Goal: Task Accomplishment & Management: Use online tool/utility

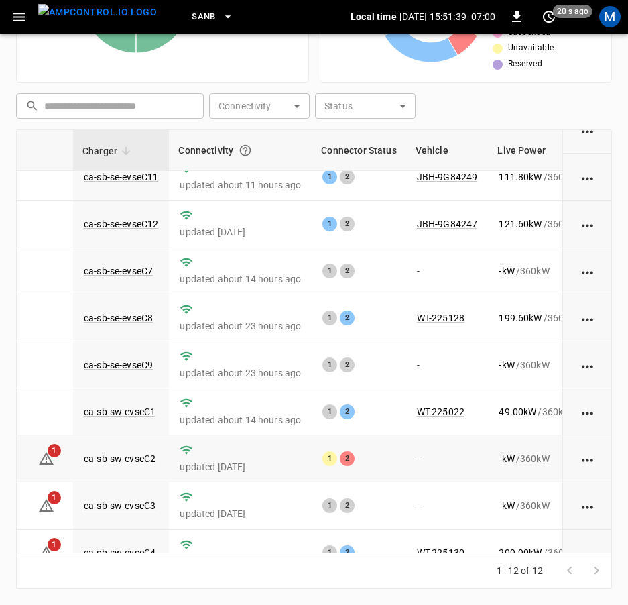
scroll to position [198, 39]
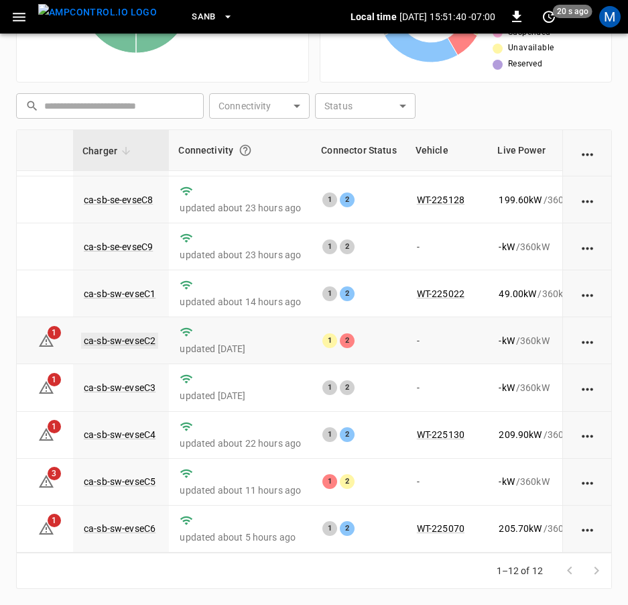
click at [143, 332] on link "ca-sb-sw-evseC2" at bounding box center [119, 340] width 77 height 16
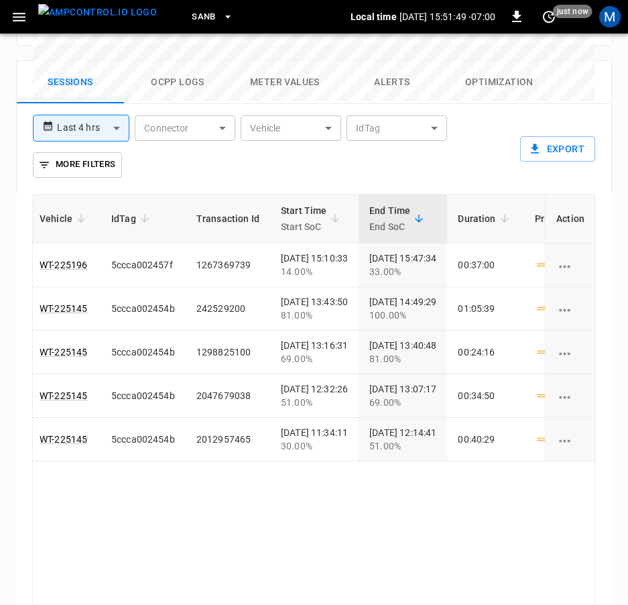
scroll to position [0, 267]
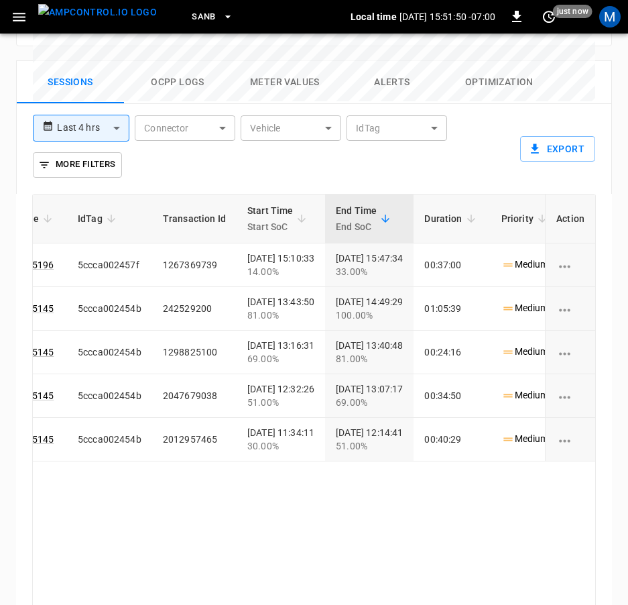
click at [432, 527] on div "ID Session Connector Vehicle IdTag Transaction Id Start Time Start SoC End Time…" at bounding box center [314, 405] width 564 height 423
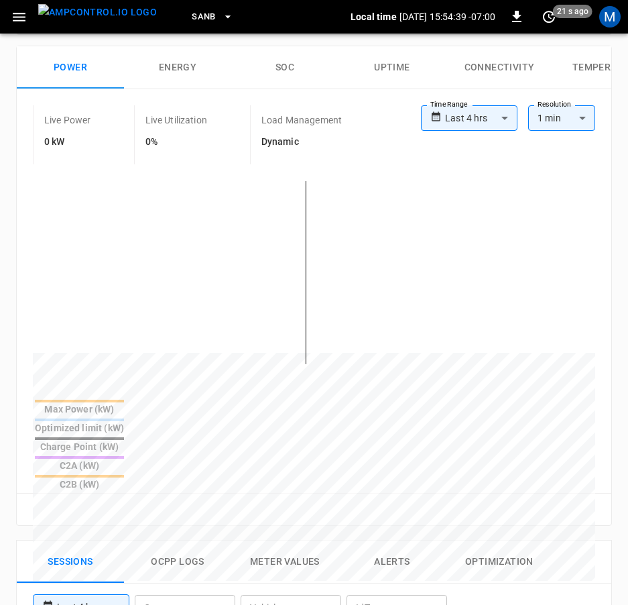
scroll to position [25, 0]
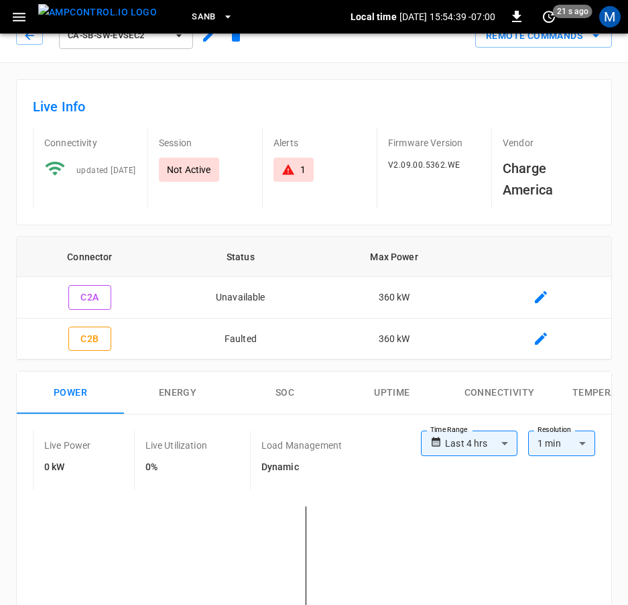
click at [32, 32] on div "SanB Local time [DATE] 15:54:39 -07:00 0 21 s ago M" at bounding box center [314, 17] width 628 height 34
click at [32, 36] on icon "button" at bounding box center [29, 35] width 9 height 9
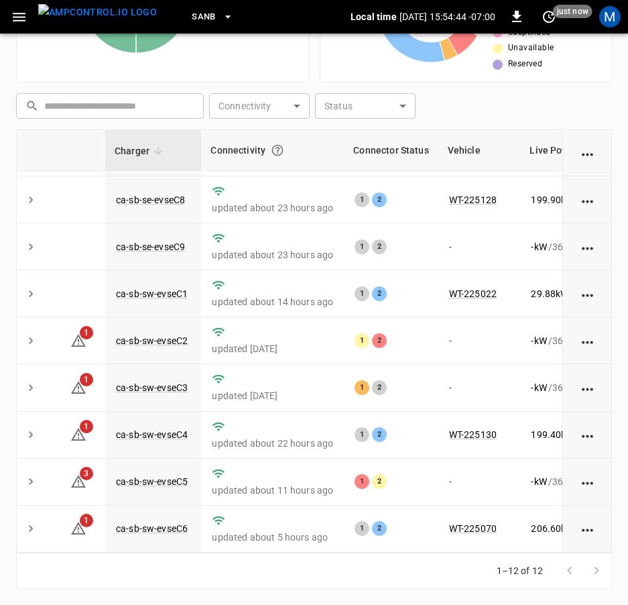
scroll to position [198, 0]
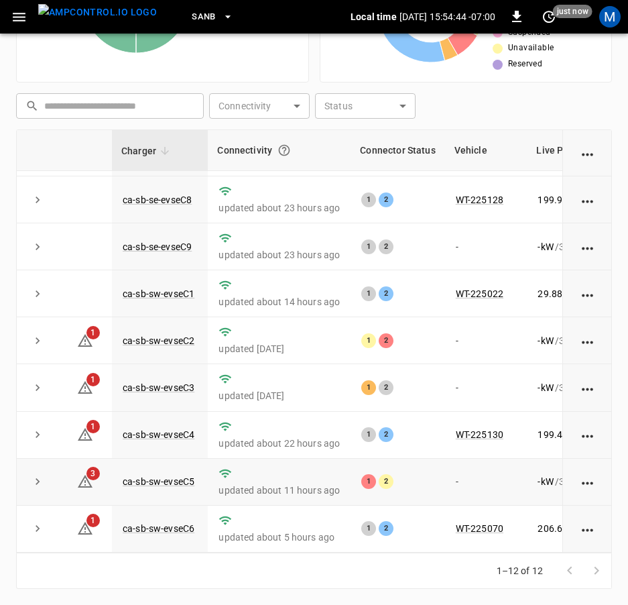
click at [188, 478] on td "ca-sb-sw-evseC5" at bounding box center [160, 481] width 96 height 47
click at [188, 475] on link "ca-sb-sw-evseC5" at bounding box center [158, 481] width 77 height 16
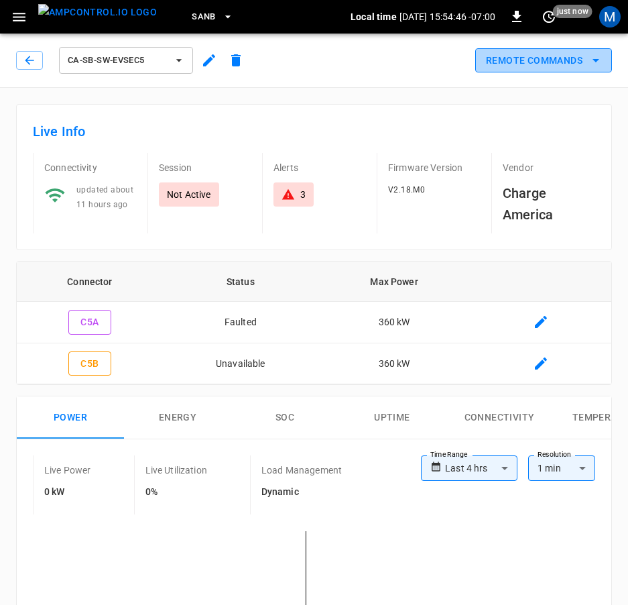
click at [534, 72] on button "Remote Commands" at bounding box center [543, 60] width 137 height 25
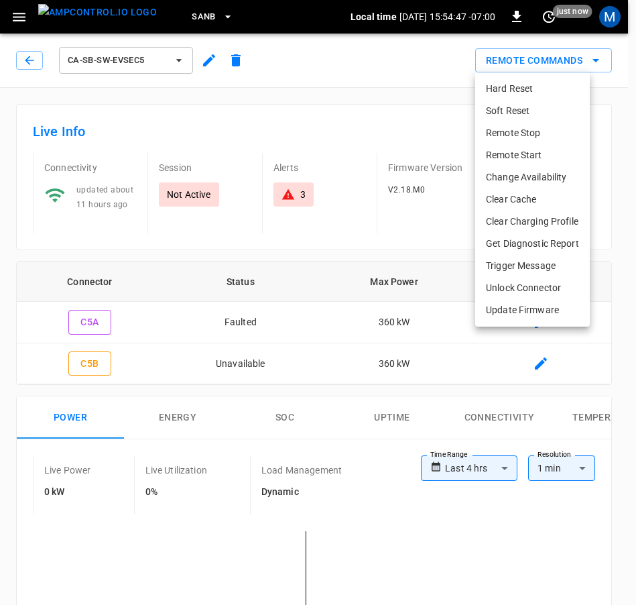
click at [518, 88] on li "Hard Reset" at bounding box center [532, 89] width 115 height 22
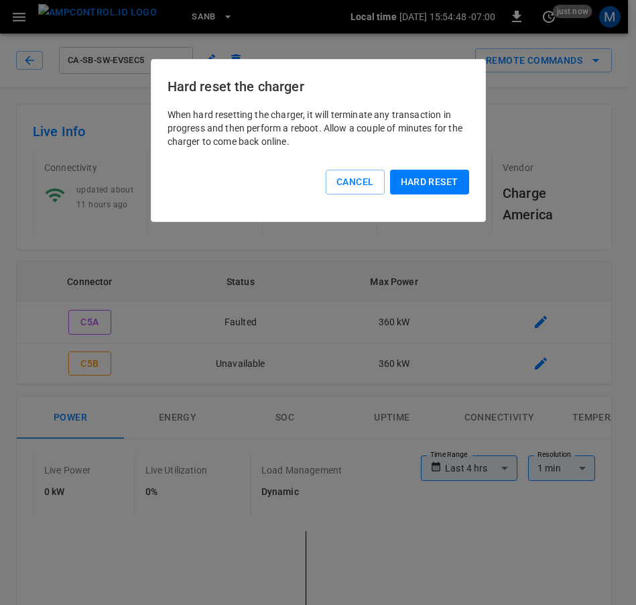
drag, startPoint x: 442, startPoint y: 182, endPoint x: 447, endPoint y: 156, distance: 26.0
click at [447, 156] on div "When hard resetting the charger, it will terminate any transaction in progress …" at bounding box center [319, 162] width 302 height 108
click at [435, 178] on button "Hard reset" at bounding box center [429, 182] width 79 height 25
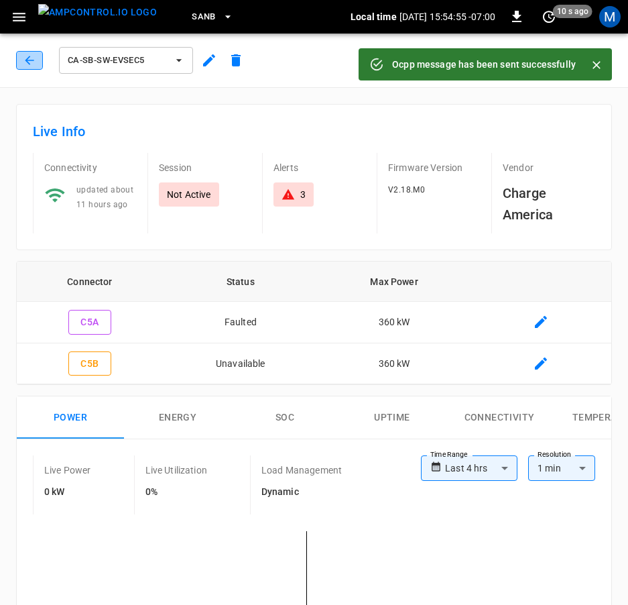
click at [29, 60] on icon "button" at bounding box center [29, 60] width 9 height 9
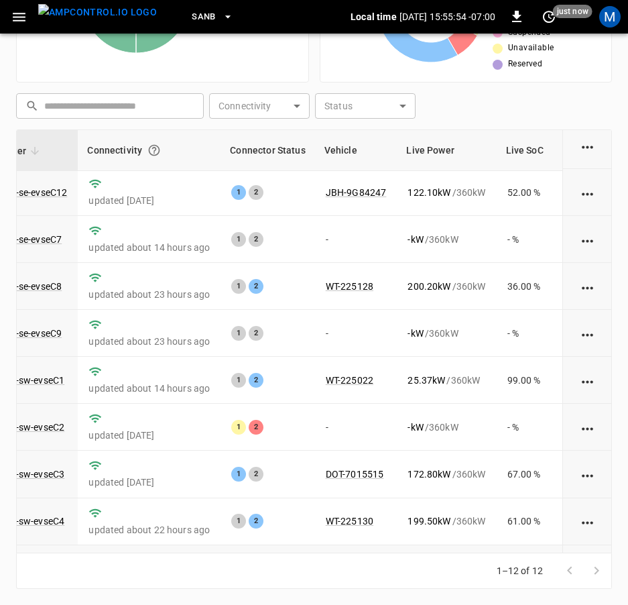
scroll to position [198, 130]
